Goal: Task Accomplishment & Management: Use online tool/utility

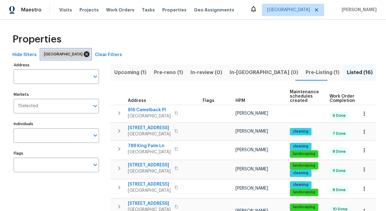
click at [87, 54] on icon at bounding box center [87, 55] width 6 height 6
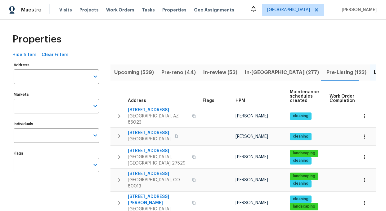
click at [42, 107] on input "Markets" at bounding box center [52, 106] width 76 height 15
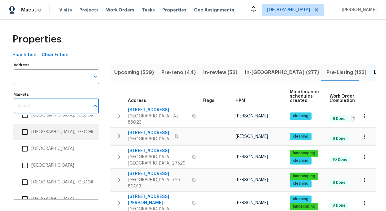
scroll to position [1069, 0]
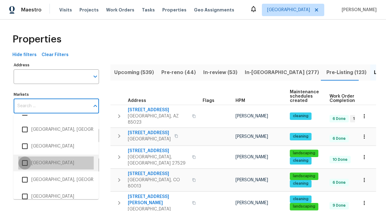
click at [23, 164] on input "checkbox" at bounding box center [24, 163] width 13 height 13
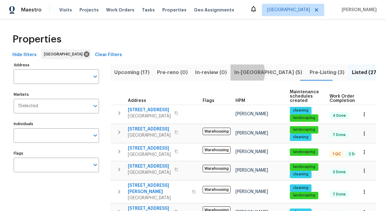
click at [239, 72] on span "In-reno (5)" at bounding box center [268, 72] width 68 height 9
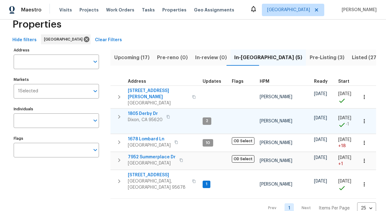
scroll to position [20, 0]
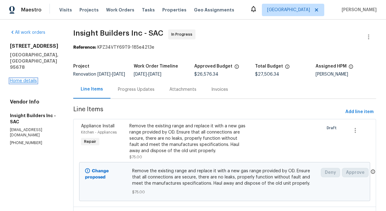
click at [19, 79] on link "Home details" at bounding box center [23, 81] width 27 height 4
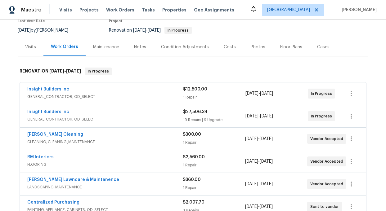
scroll to position [62, 0]
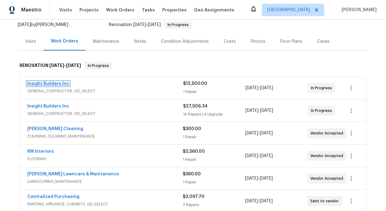
click at [55, 85] on link "Insight Builders Inc" at bounding box center [48, 84] width 42 height 4
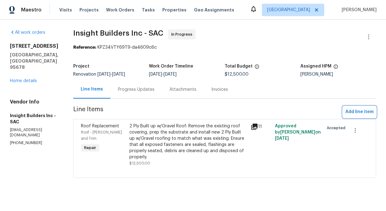
click at [361, 112] on span "Add line item" at bounding box center [359, 112] width 28 height 8
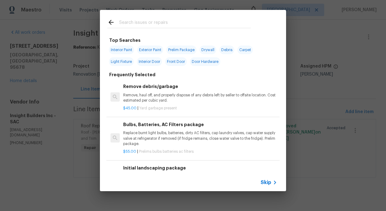
click at [149, 26] on input "text" at bounding box center [185, 23] width 132 height 9
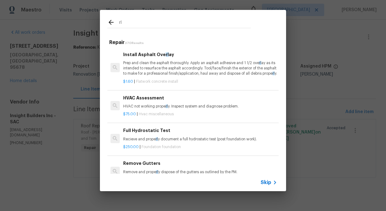
type input "r"
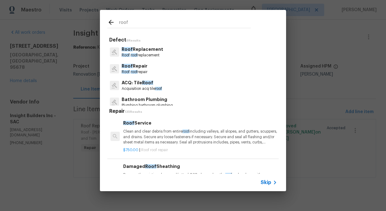
type input "roof"
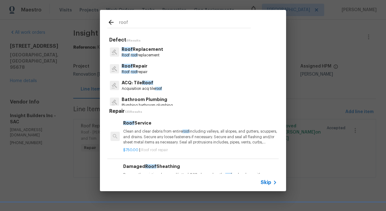
click at [145, 50] on p "Roof Replacement" at bounding box center [143, 49] width 42 height 7
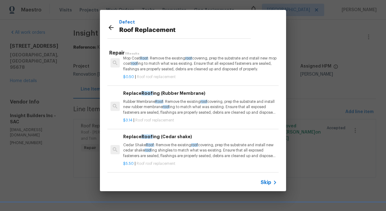
scroll to position [302, 0]
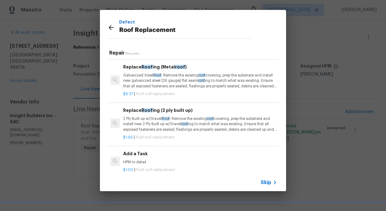
click at [135, 152] on h6 "Add a Task" at bounding box center [200, 154] width 154 height 7
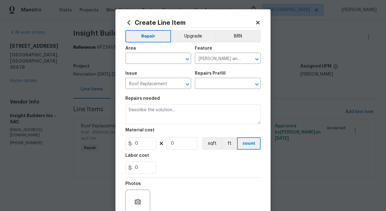
type input "Add a Task $1.00"
type textarea "HPM to detail"
type input "1"
click at [153, 57] on input "text" at bounding box center [149, 59] width 48 height 10
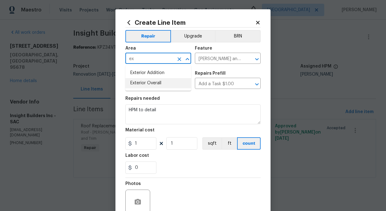
click at [155, 83] on li "Exterior Overall" at bounding box center [158, 83] width 66 height 10
type input "Exterior Overall"
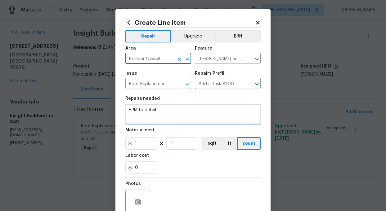
click at [162, 118] on textarea "HPM to detail" at bounding box center [192, 115] width 135 height 20
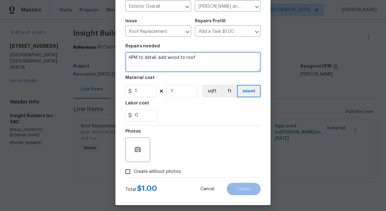
scroll to position [56, 0]
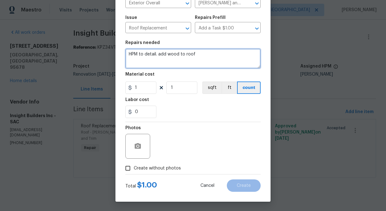
type textarea "HPM to detail. add wood to roof"
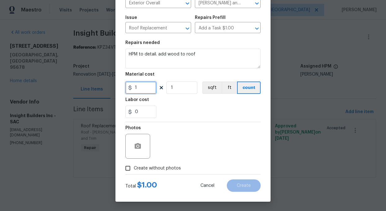
click at [143, 89] on input "1" at bounding box center [140, 88] width 31 height 12
type input "300"
click at [177, 104] on div "Labor cost" at bounding box center [192, 102] width 135 height 8
click at [129, 169] on input "Create without photos" at bounding box center [128, 169] width 12 height 12
checkbox input "true"
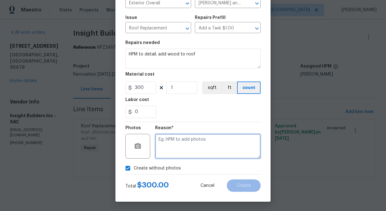
click at [186, 147] on textarea at bounding box center [208, 146] width 106 height 25
type textarea "add"
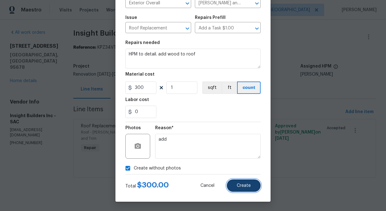
click at [248, 186] on span "Create" at bounding box center [244, 186] width 14 height 5
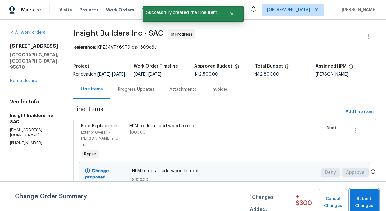
click at [364, 199] on span "Submit Changes" at bounding box center [364, 203] width 23 height 14
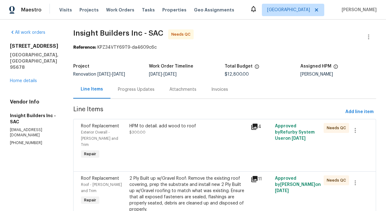
scroll to position [31, 0]
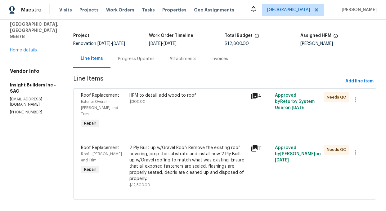
click at [167, 96] on div "HPM to detail. add wood to roof" at bounding box center [188, 96] width 118 height 6
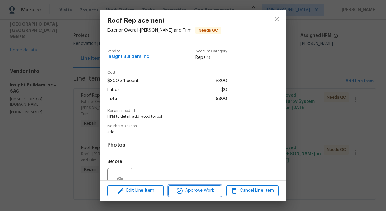
click at [199, 190] on span "Approve Work" at bounding box center [194, 191] width 49 height 8
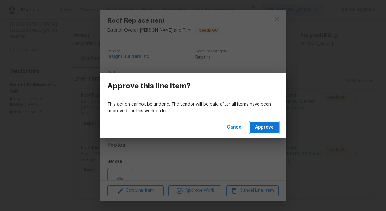
click at [262, 128] on span "Approve" at bounding box center [264, 128] width 19 height 8
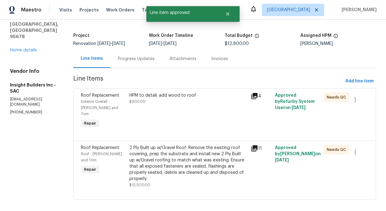
scroll to position [0, 0]
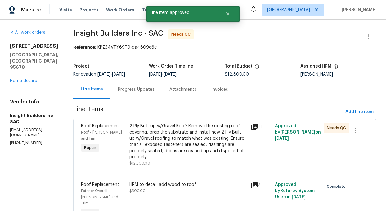
click at [183, 145] on div "2 Ply Built up w/Gravel Roof: Remove the existing roof covering, prep the subst…" at bounding box center [188, 141] width 118 height 37
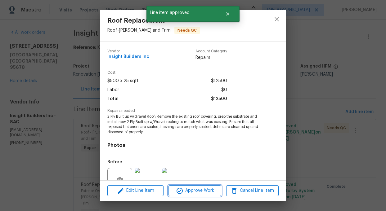
click at [196, 194] on span "Approve Work" at bounding box center [194, 191] width 49 height 8
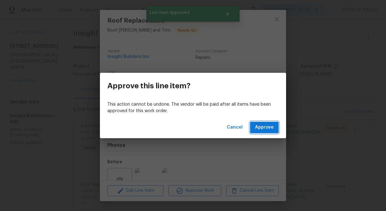
click at [262, 126] on span "Approve" at bounding box center [264, 128] width 19 height 8
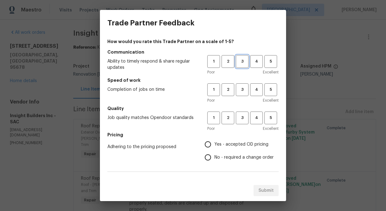
click at [244, 64] on span "3" at bounding box center [242, 61] width 11 height 7
click at [256, 61] on span "4" at bounding box center [256, 61] width 11 height 7
click at [243, 91] on span "3" at bounding box center [242, 89] width 11 height 7
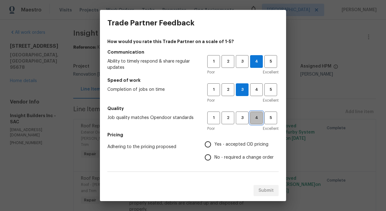
click at [256, 120] on span "4" at bounding box center [256, 118] width 11 height 7
click at [207, 146] on input "Yes - accepted OD pricing" at bounding box center [207, 144] width 13 height 13
radio input "true"
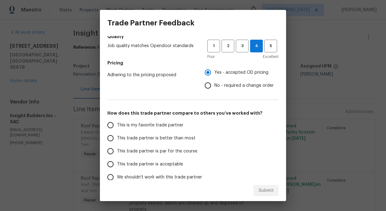
scroll to position [104, 0]
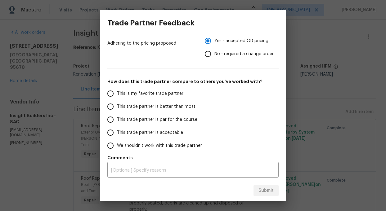
click at [108, 108] on input "This trade partner is better than most" at bounding box center [110, 106] width 13 height 13
click at [264, 192] on span "Submit" at bounding box center [266, 191] width 15 height 8
radio input "true"
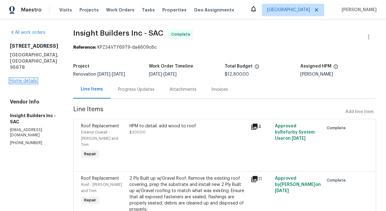
click at [28, 79] on link "Home details" at bounding box center [23, 81] width 27 height 4
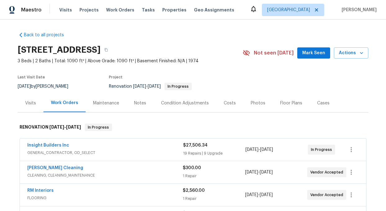
click at [32, 102] on div "Visits" at bounding box center [30, 103] width 11 height 6
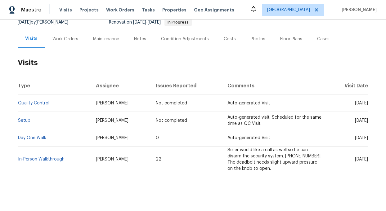
scroll to position [68, 0]
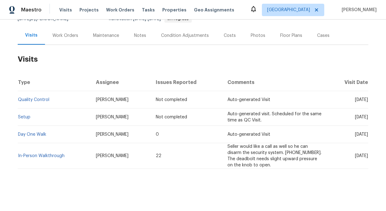
click at [39, 158] on td "In-Person Walkthrough" at bounding box center [54, 156] width 73 height 26
click at [55, 158] on link "In-Person Walkthrough" at bounding box center [41, 156] width 47 height 4
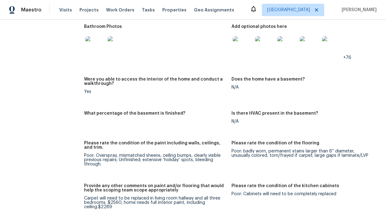
scroll to position [1054, 0]
click at [246, 43] on img at bounding box center [243, 46] width 20 height 20
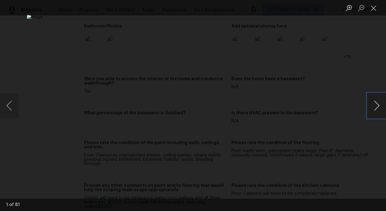
click at [374, 106] on button "Next image" at bounding box center [377, 105] width 19 height 25
click at [374, 107] on button "Next image" at bounding box center [377, 105] width 19 height 25
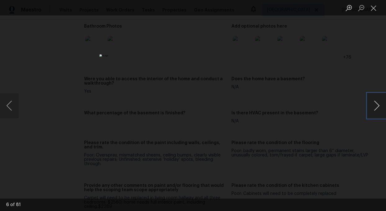
click at [374, 107] on button "Next image" at bounding box center [377, 105] width 19 height 25
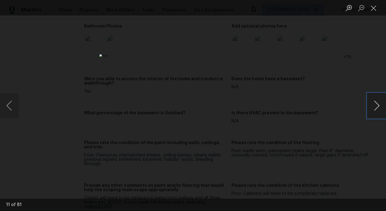
click at [374, 107] on button "Next image" at bounding box center [377, 105] width 19 height 25
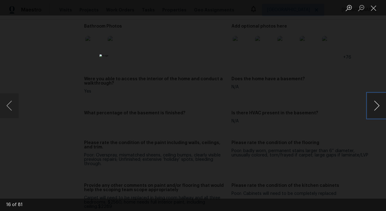
click at [374, 106] on button "Next image" at bounding box center [377, 105] width 19 height 25
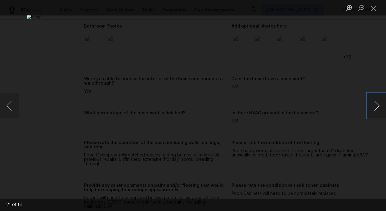
click at [374, 106] on button "Next image" at bounding box center [377, 105] width 19 height 25
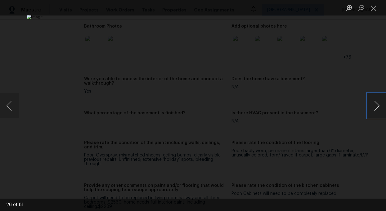
click at [374, 106] on button "Next image" at bounding box center [377, 105] width 19 height 25
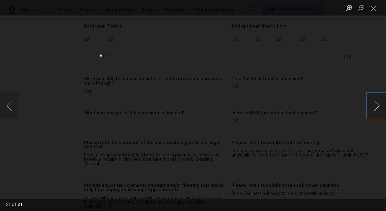
click at [374, 106] on button "Next image" at bounding box center [377, 105] width 19 height 25
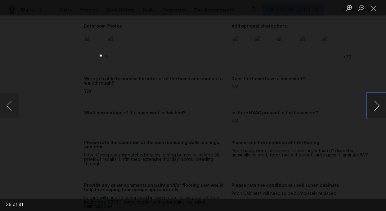
click at [374, 106] on button "Next image" at bounding box center [377, 105] width 19 height 25
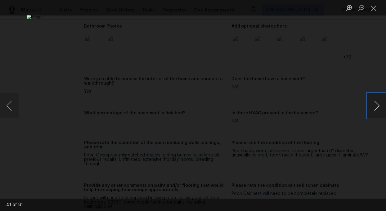
click at [374, 106] on button "Next image" at bounding box center [377, 105] width 19 height 25
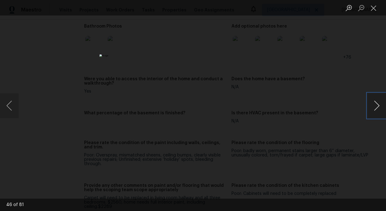
click at [374, 106] on button "Next image" at bounding box center [377, 105] width 19 height 25
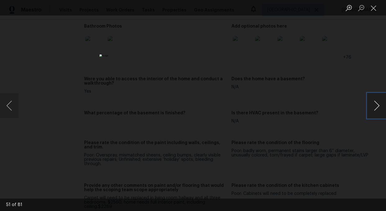
click at [374, 106] on button "Next image" at bounding box center [377, 105] width 19 height 25
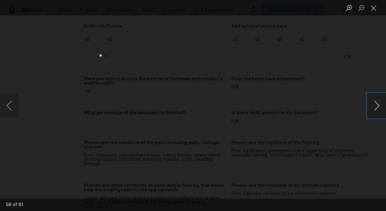
click at [374, 106] on button "Next image" at bounding box center [377, 105] width 19 height 25
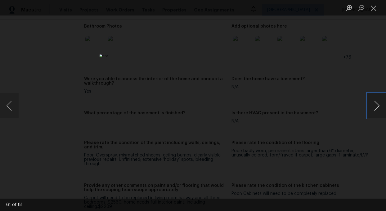
click at [374, 106] on button "Next image" at bounding box center [377, 105] width 19 height 25
click at [7, 107] on button "Previous image" at bounding box center [9, 105] width 19 height 25
click at [378, 112] on button "Next image" at bounding box center [377, 105] width 19 height 25
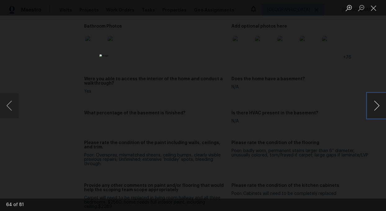
click at [378, 112] on button "Next image" at bounding box center [377, 105] width 19 height 25
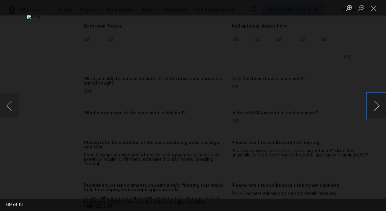
click at [378, 102] on button "Next image" at bounding box center [377, 105] width 19 height 25
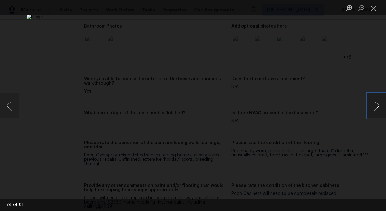
click at [378, 102] on button "Next image" at bounding box center [377, 105] width 19 height 25
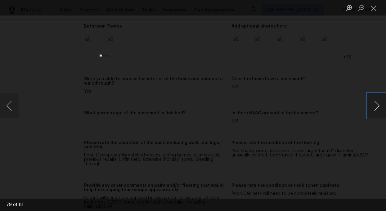
click at [378, 102] on button "Next image" at bounding box center [377, 105] width 19 height 25
click at [375, 8] on button "Close lightbox" at bounding box center [374, 7] width 12 height 11
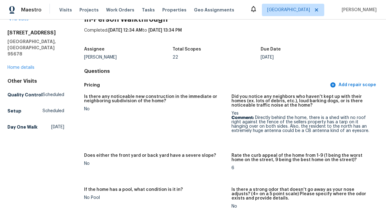
scroll to position [0, 0]
